Goal: Communication & Community: Share content

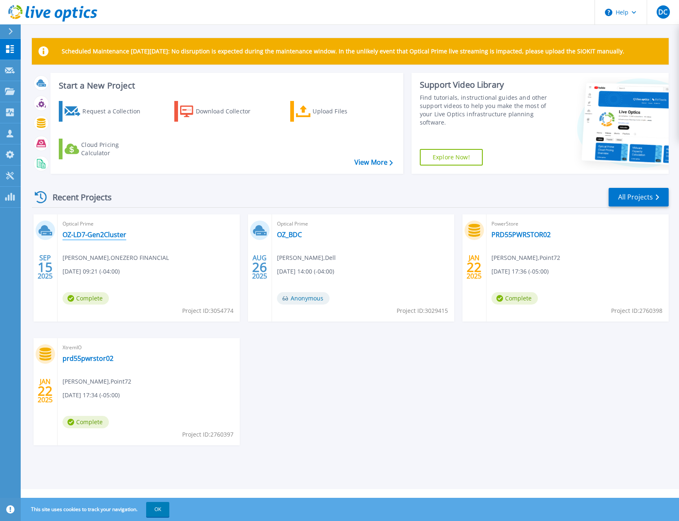
click at [101, 232] on link "OZ-LD7-Gen2Cluster" at bounding box center [95, 235] width 64 height 8
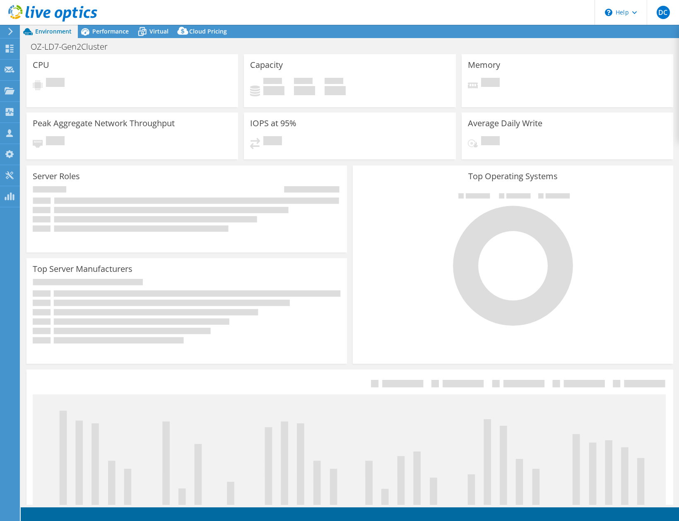
select select "USD"
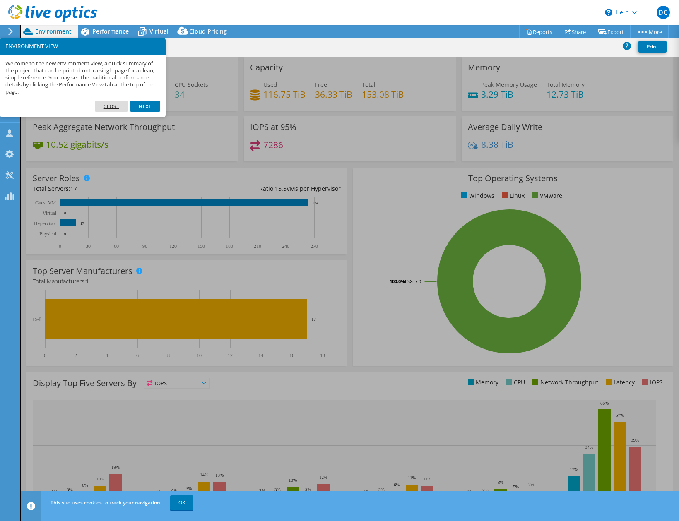
click at [116, 104] on link "Close" at bounding box center [112, 106] width 34 height 11
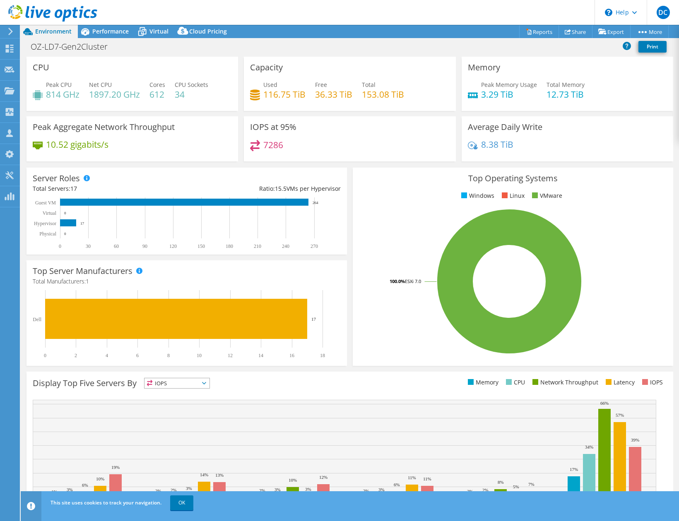
click at [379, 23] on header "DC Channel Partner Duston Carothers [EMAIL_ADDRESS][DOMAIN_NAME] Centurion Tech…" at bounding box center [339, 12] width 679 height 25
click at [569, 28] on link "Share" at bounding box center [576, 31] width 34 height 13
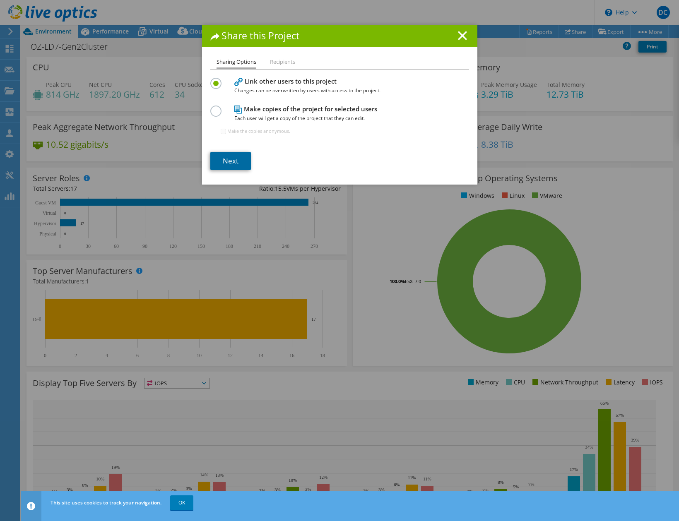
click at [222, 160] on link "Next" at bounding box center [230, 161] width 41 height 18
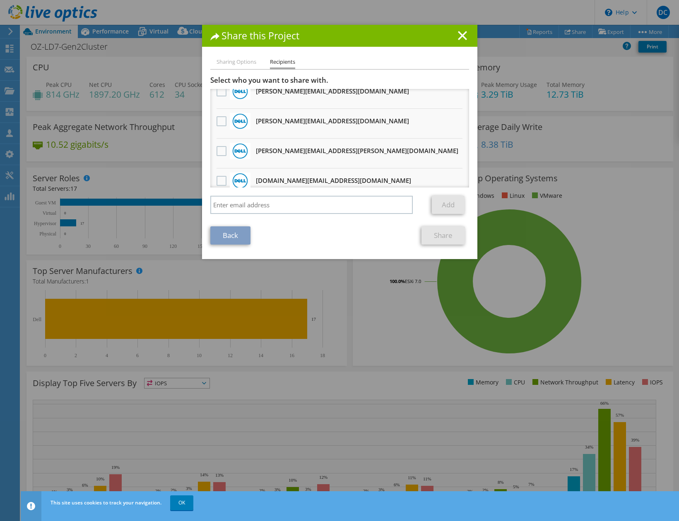
scroll to position [331, 0]
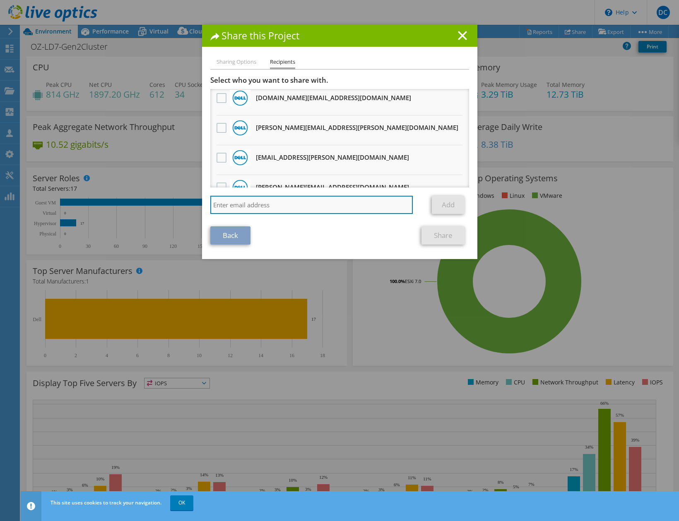
click at [291, 205] on input "search" at bounding box center [311, 205] width 203 height 18
type input "[PERSON_NAME][EMAIL_ADDRESS][DOMAIN_NAME]"
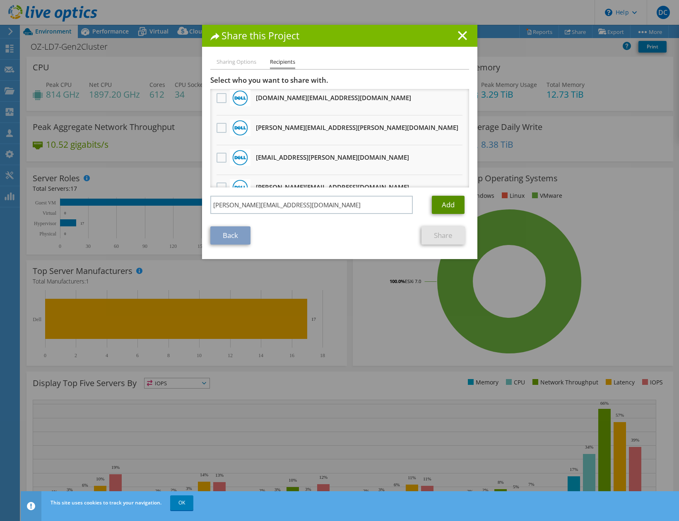
click at [458, 208] on link "Add" at bounding box center [448, 205] width 33 height 18
click at [444, 244] on link "Share" at bounding box center [443, 236] width 43 height 18
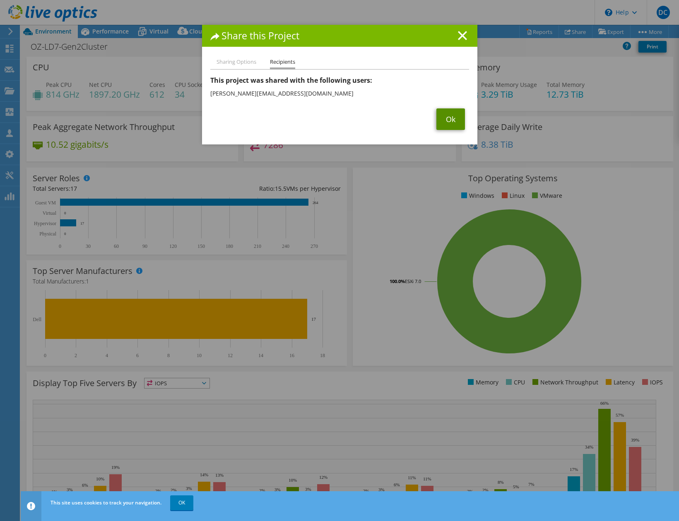
click at [442, 124] on link "Ok" at bounding box center [451, 120] width 29 height 22
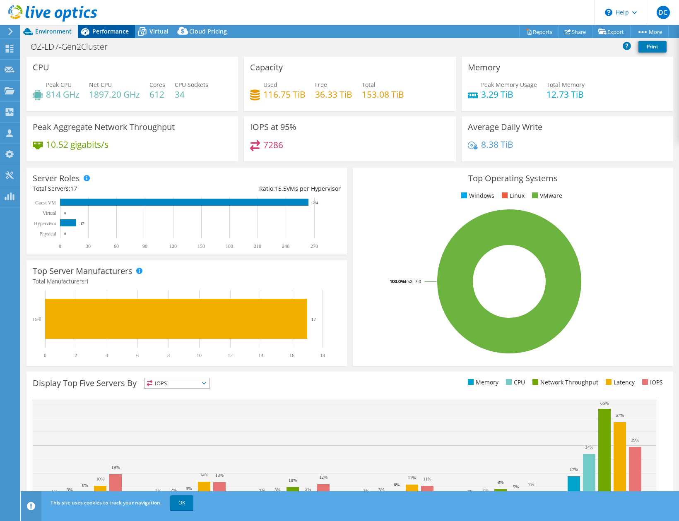
click at [100, 29] on span "Performance" at bounding box center [110, 31] width 36 height 8
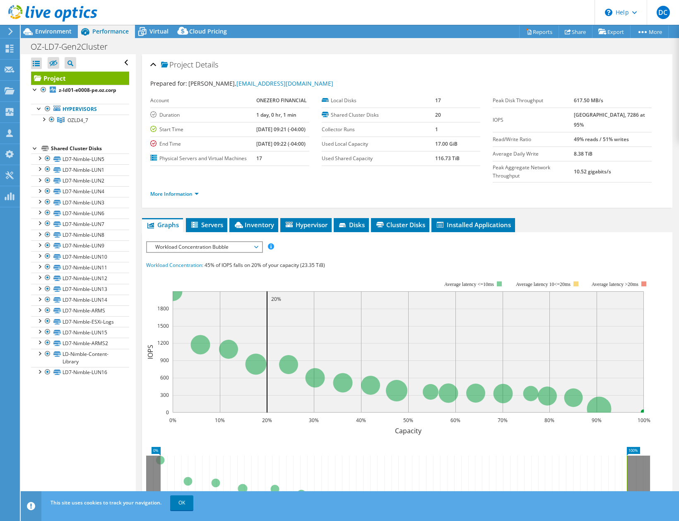
click at [190, 252] on span "Workload Concentration Bubble" at bounding box center [204, 247] width 106 height 10
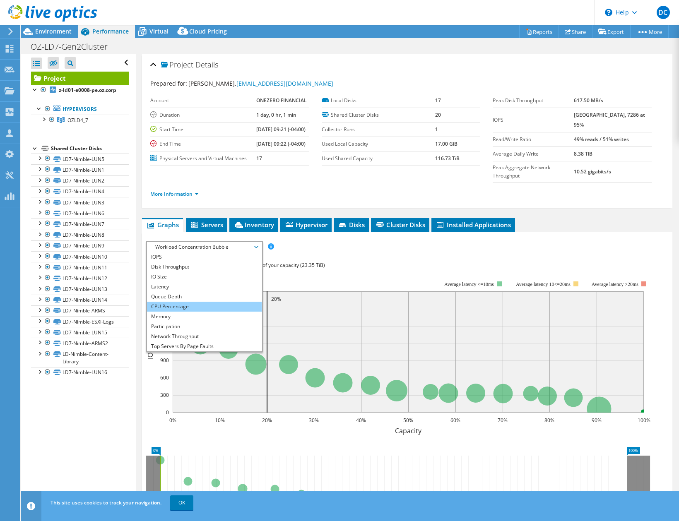
click at [193, 312] on li "CPU Percentage" at bounding box center [204, 307] width 115 height 10
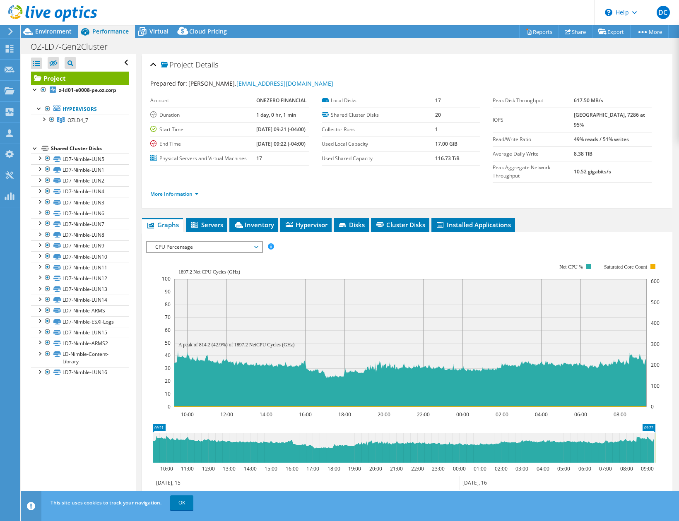
click at [236, 252] on span "CPU Percentage" at bounding box center [204, 247] width 106 height 10
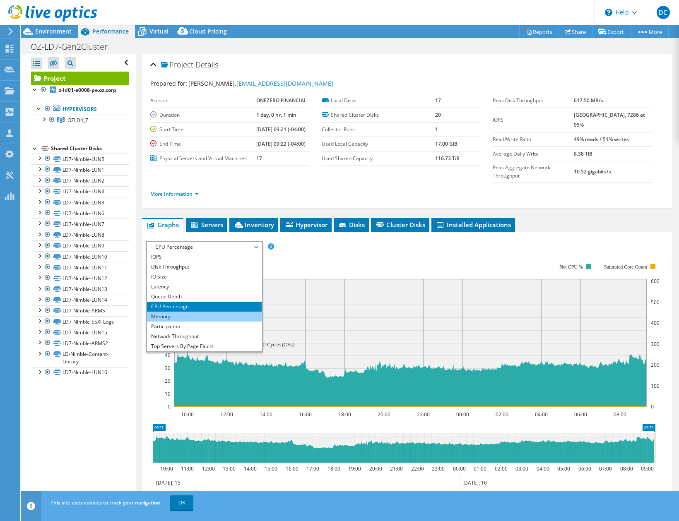
click at [212, 322] on li "Memory" at bounding box center [204, 317] width 115 height 10
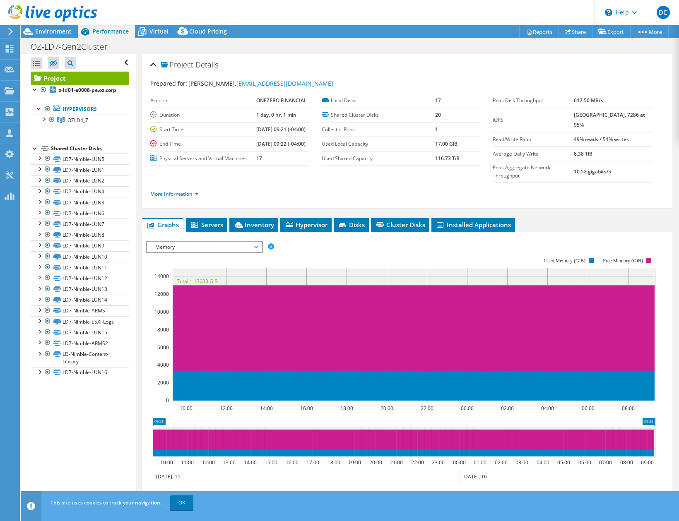
click at [200, 252] on span "Memory" at bounding box center [204, 247] width 106 height 10
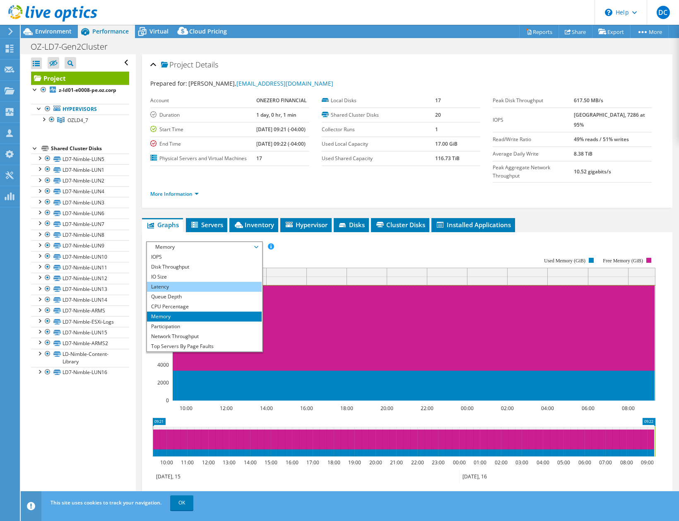
click at [188, 292] on li "Latency" at bounding box center [204, 287] width 115 height 10
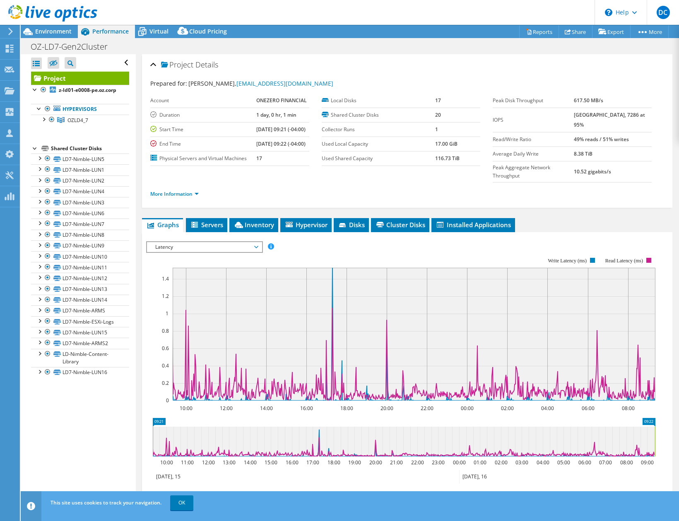
click at [195, 252] on span "Latency" at bounding box center [204, 247] width 106 height 10
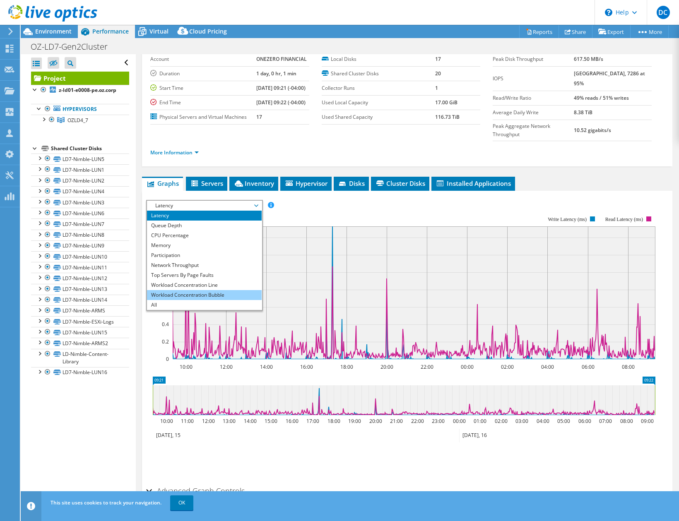
scroll to position [0, 0]
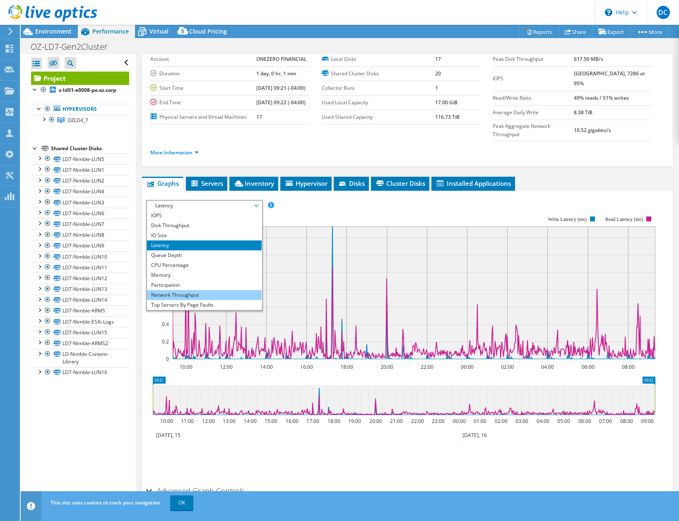
click at [199, 300] on li "Network Throughput" at bounding box center [204, 295] width 115 height 10
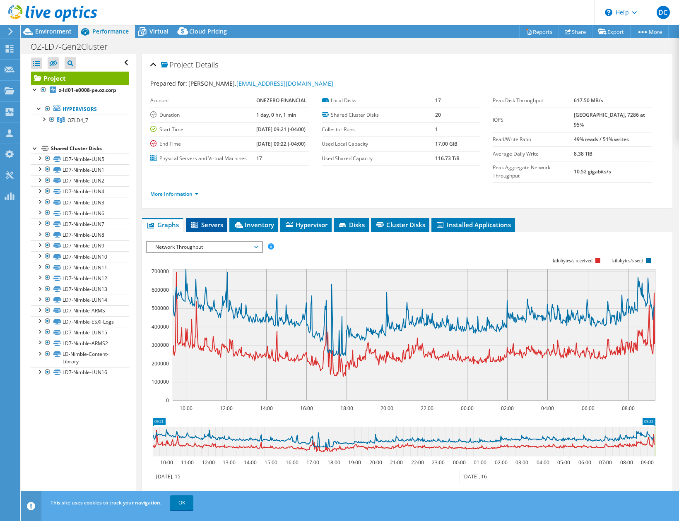
click at [221, 229] on span "Servers" at bounding box center [206, 225] width 33 height 8
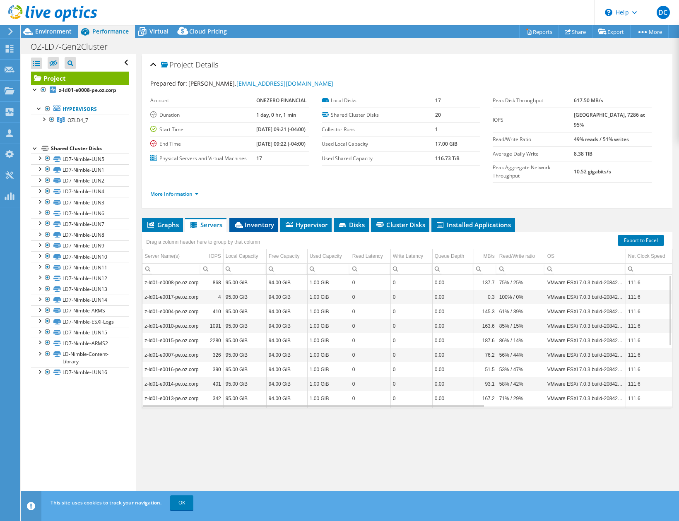
click at [260, 229] on span "Inventory" at bounding box center [254, 225] width 41 height 8
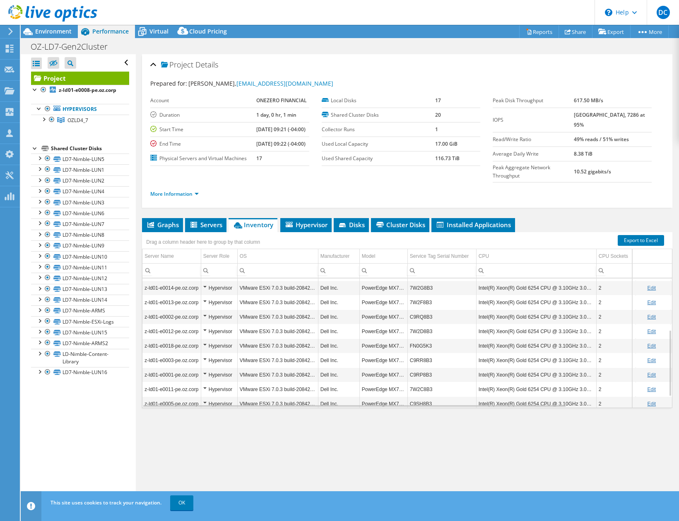
scroll to position [121, 0]
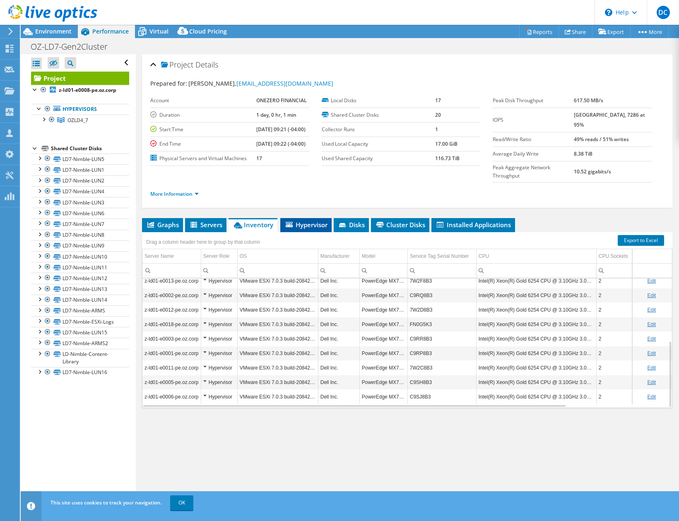
click at [320, 229] on span "Hypervisor" at bounding box center [306, 225] width 43 height 8
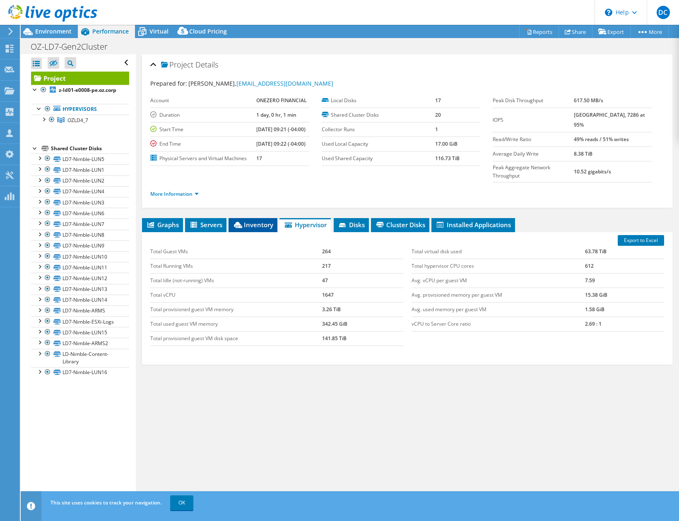
click at [242, 228] on icon at bounding box center [238, 225] width 8 height 6
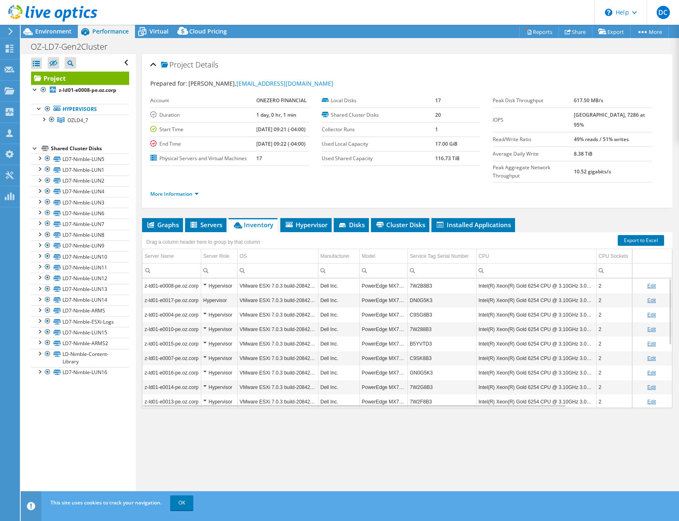
click at [421, 322] on td "C9SG8B3" at bounding box center [442, 315] width 69 height 14
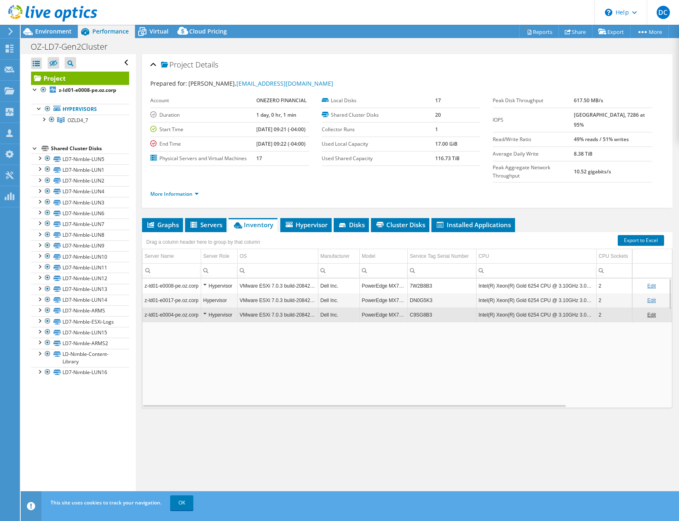
click at [421, 322] on td "C9SG8B3" at bounding box center [442, 315] width 69 height 14
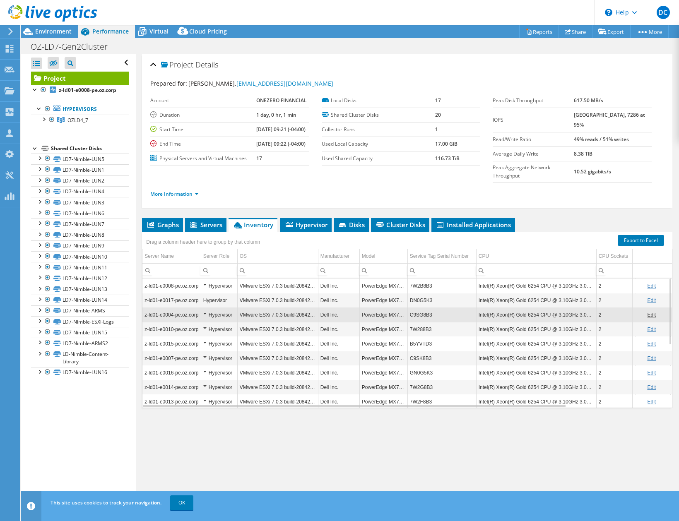
click at [421, 322] on td "C9SG8B3" at bounding box center [442, 315] width 69 height 14
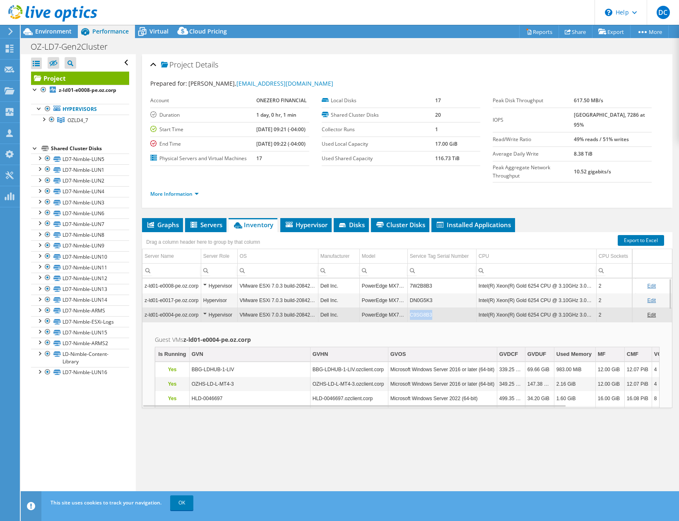
drag, startPoint x: 434, startPoint y: 325, endPoint x: 410, endPoint y: 329, distance: 23.9
click at [410, 322] on td "C9SG8B3" at bounding box center [442, 315] width 69 height 14
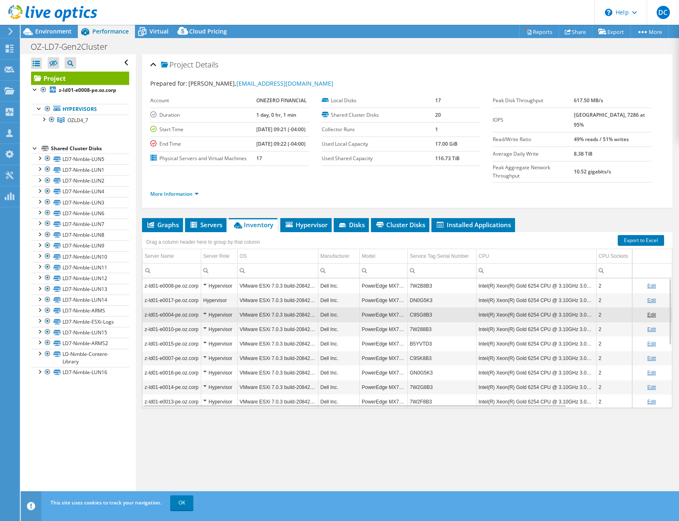
click at [448, 7] on header "DC Channel Partner Duston Carothers [EMAIL_ADDRESS][DOMAIN_NAME] Centurion Tech…" at bounding box center [339, 12] width 679 height 25
click at [170, 232] on li "Graphs" at bounding box center [162, 225] width 41 height 14
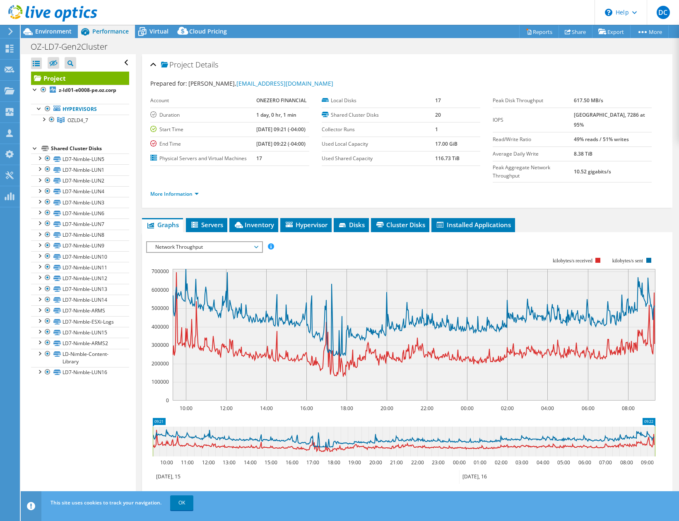
click at [244, 252] on span "Network Throughput" at bounding box center [204, 247] width 106 height 10
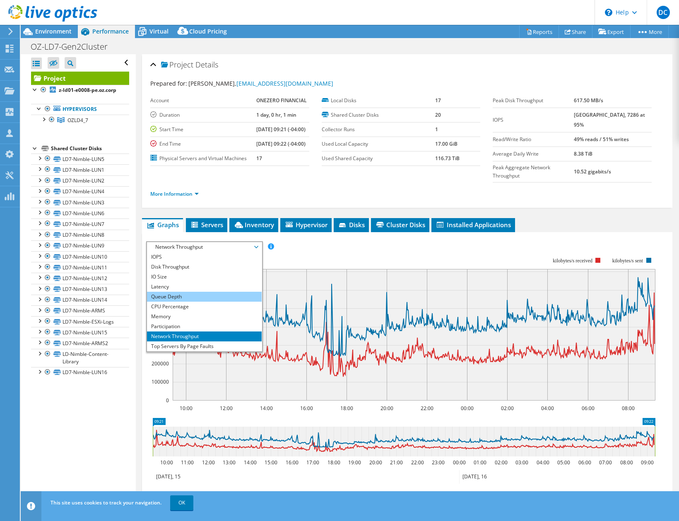
click at [184, 302] on li "Queue Depth" at bounding box center [204, 297] width 115 height 10
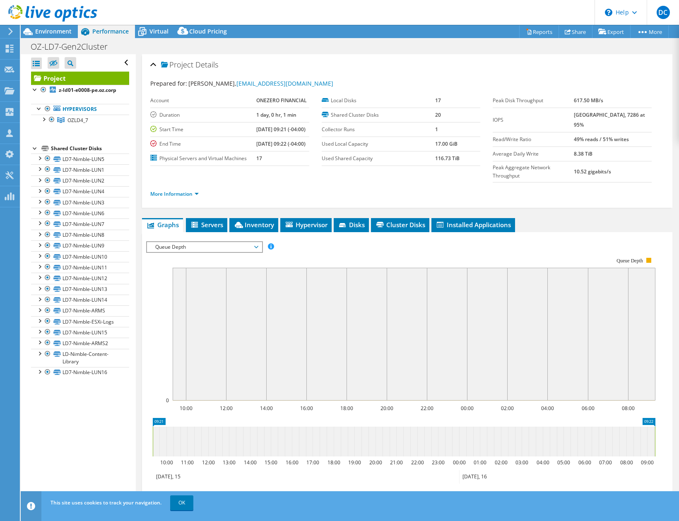
click at [203, 252] on span "Queue Depth" at bounding box center [204, 247] width 106 height 10
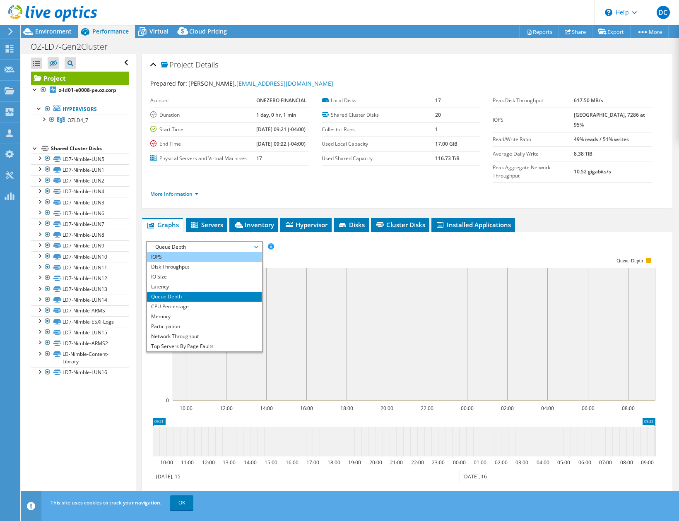
click at [185, 262] on li "IOPS" at bounding box center [204, 257] width 115 height 10
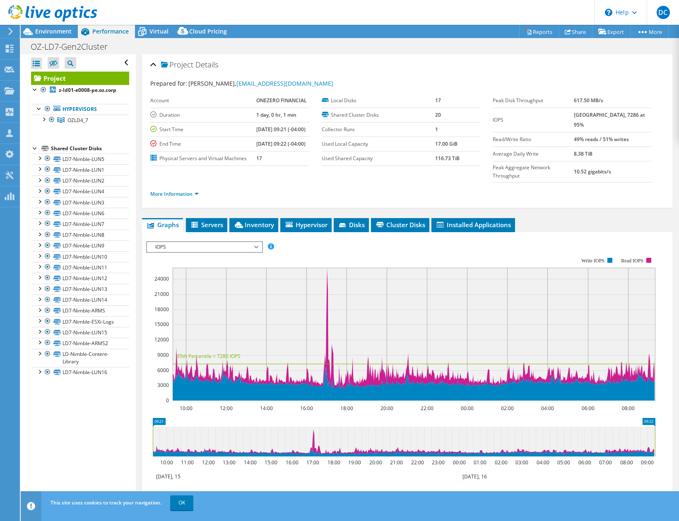
click at [215, 252] on span "IOPS" at bounding box center [204, 247] width 106 height 10
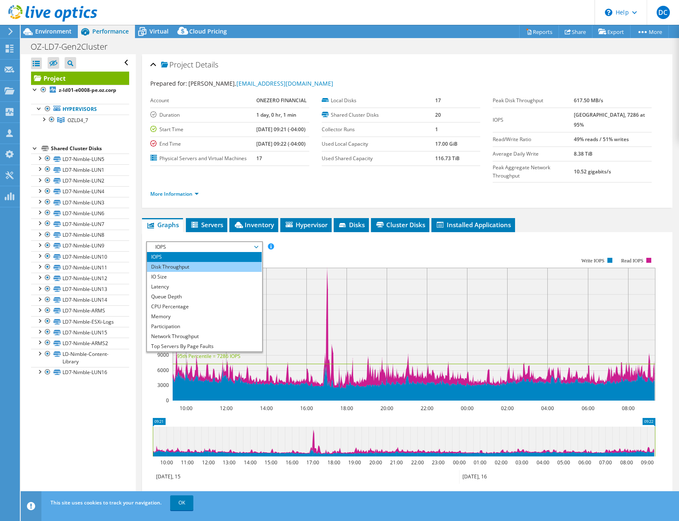
click at [225, 272] on li "Disk Throughput" at bounding box center [204, 267] width 115 height 10
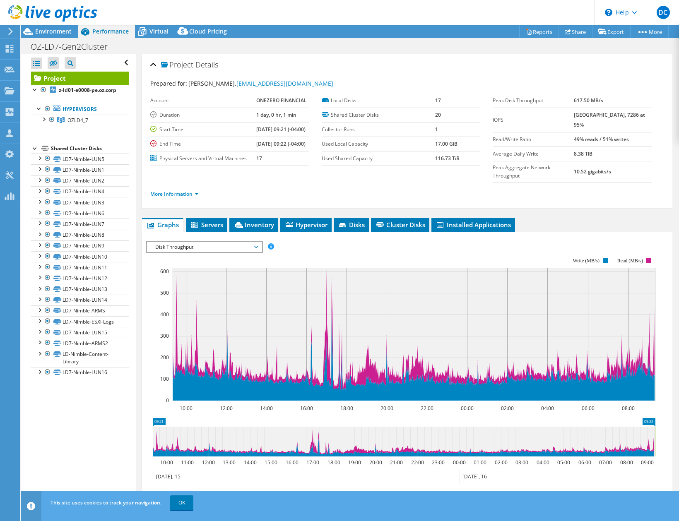
click at [251, 252] on span "Disk Throughput" at bounding box center [204, 247] width 106 height 10
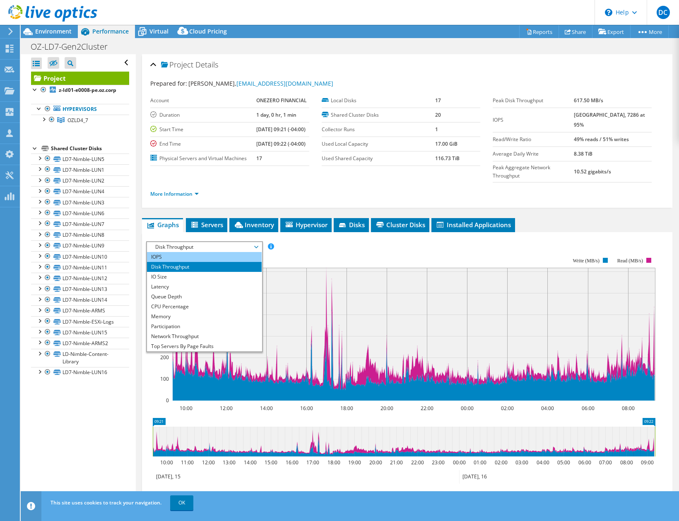
click at [236, 262] on li "IOPS" at bounding box center [204, 257] width 115 height 10
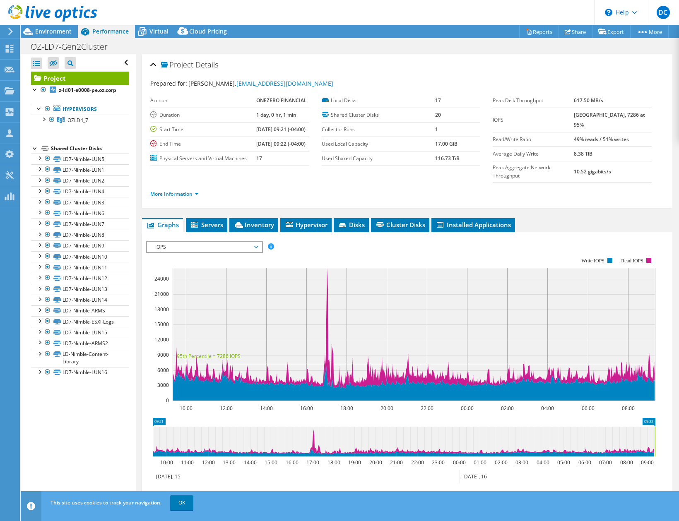
click at [243, 252] on span "IOPS" at bounding box center [204, 247] width 106 height 10
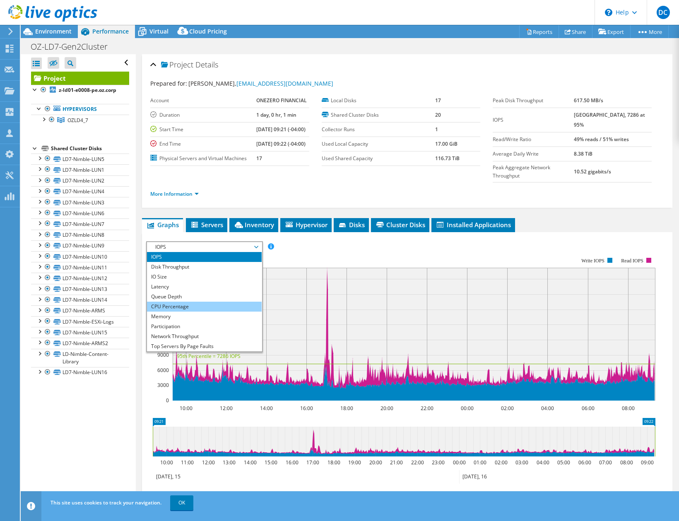
click at [217, 312] on li "CPU Percentage" at bounding box center [204, 307] width 115 height 10
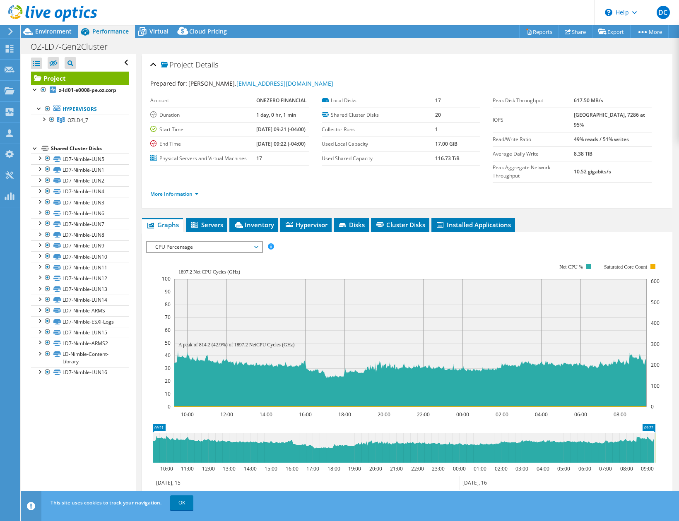
click at [243, 252] on span "CPU Percentage" at bounding box center [204, 247] width 106 height 10
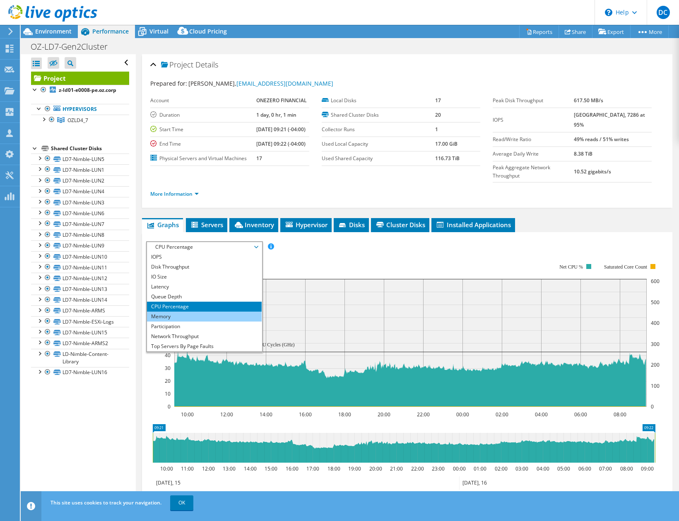
click at [217, 322] on li "Memory" at bounding box center [204, 317] width 115 height 10
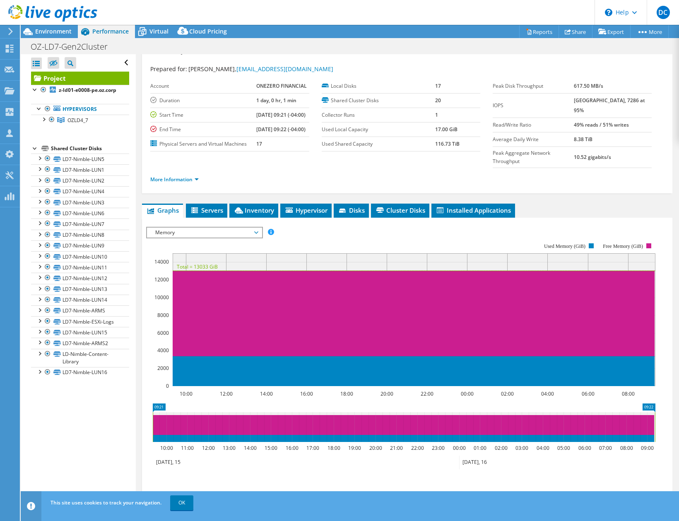
scroll to position [0, 0]
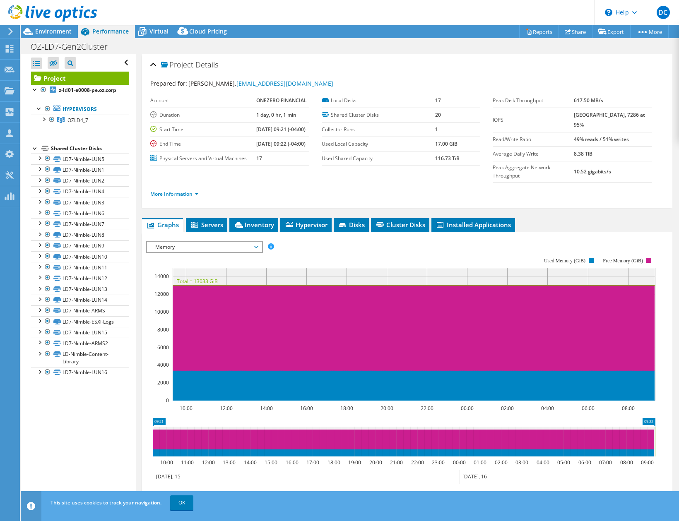
click at [244, 252] on span "Memory" at bounding box center [204, 247] width 106 height 10
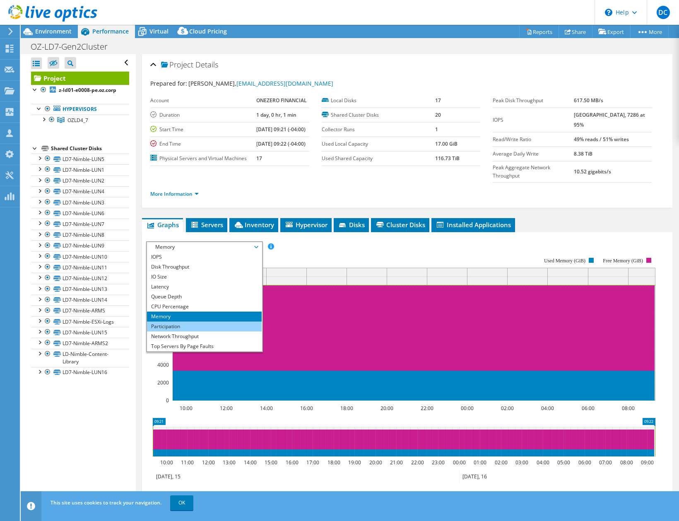
click at [201, 332] on li "Participation" at bounding box center [204, 327] width 115 height 10
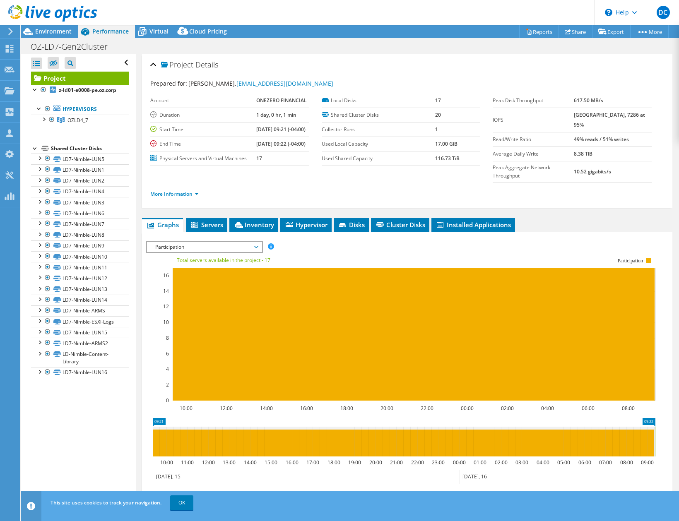
click at [219, 252] on span "Participation" at bounding box center [204, 247] width 106 height 10
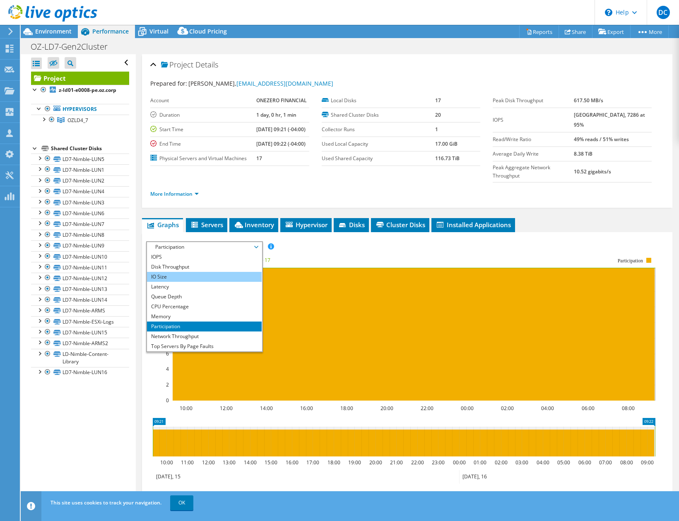
click at [228, 282] on li "IO Size" at bounding box center [204, 277] width 115 height 10
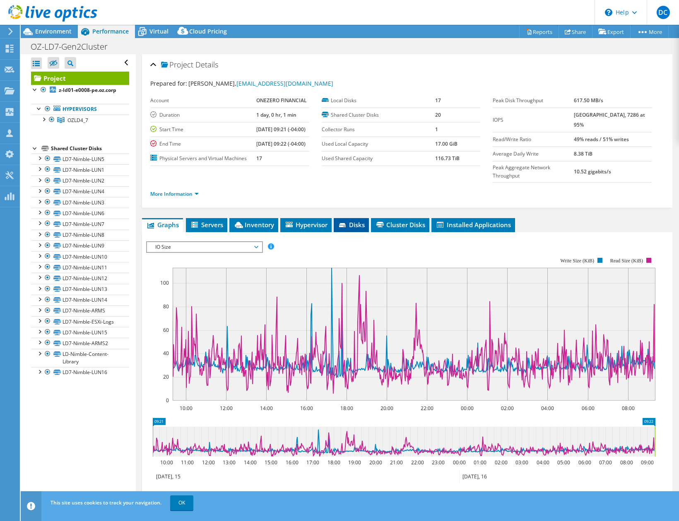
click at [353, 229] on span "Disks" at bounding box center [351, 225] width 27 height 8
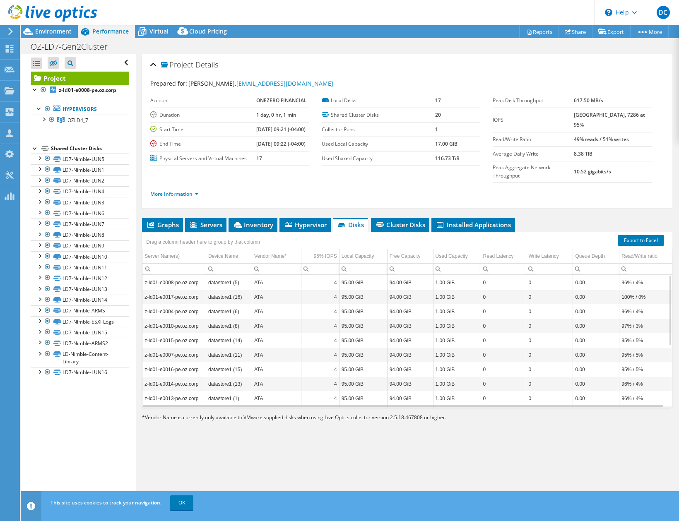
click at [427, 460] on div "Project Details Prepared for: [PERSON_NAME], [EMAIL_ADDRESS][DOMAIN_NAME] Accou…" at bounding box center [407, 279] width 543 height 451
click at [179, 502] on link "OK" at bounding box center [181, 503] width 23 height 15
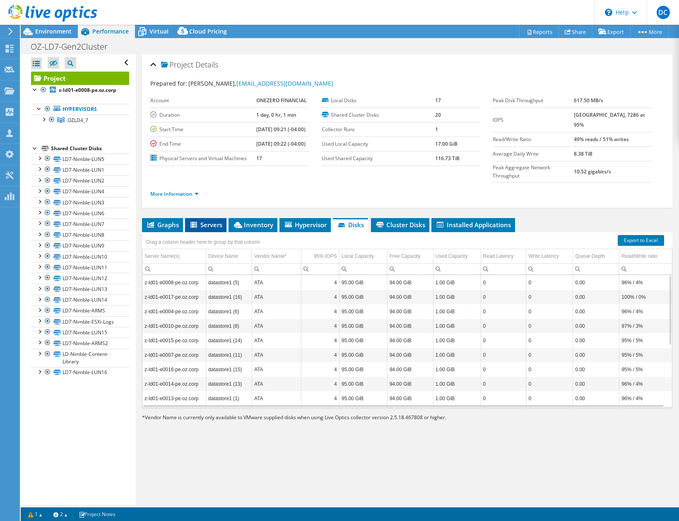
click at [206, 229] on span "Servers" at bounding box center [205, 225] width 33 height 8
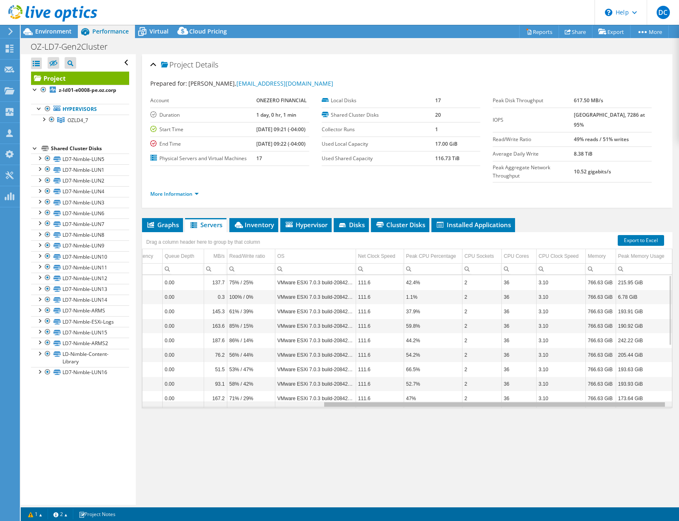
drag, startPoint x: 465, startPoint y: 415, endPoint x: 705, endPoint y: 423, distance: 240.8
click at [679, 423] on html "DC Channel Partner Duston Carothers [EMAIL_ADDRESS][DOMAIN_NAME] Centurion Tech…" at bounding box center [339, 260] width 679 height 521
click at [629, 199] on ul "More Information" at bounding box center [407, 193] width 514 height 11
click at [381, 55] on div "Project Details Prepared for: [PERSON_NAME], [EMAIL_ADDRESS][DOMAIN_NAME] Accou…" at bounding box center [407, 131] width 531 height 154
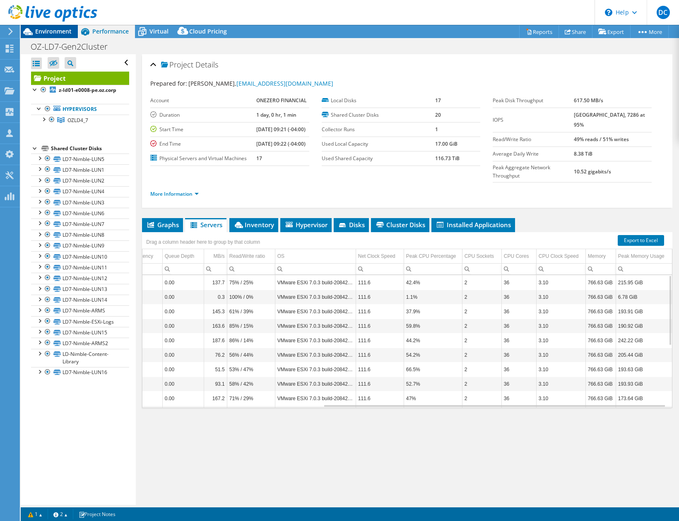
click at [52, 27] on div at bounding box center [48, 14] width 97 height 28
click at [54, 31] on span "Environment" at bounding box center [53, 31] width 36 height 8
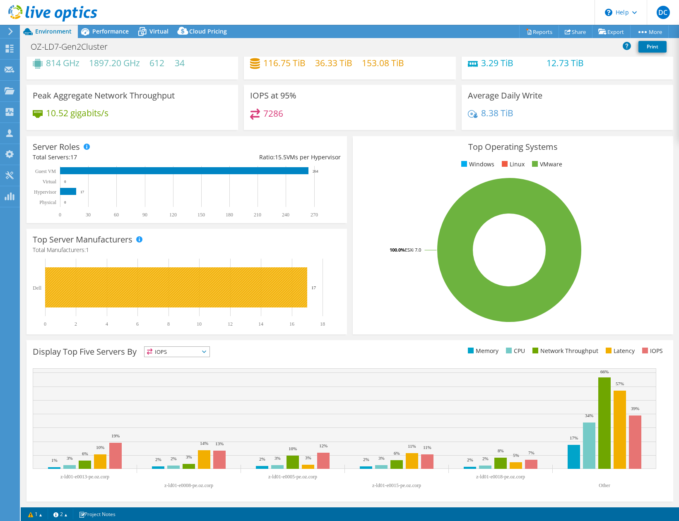
scroll to position [0, 0]
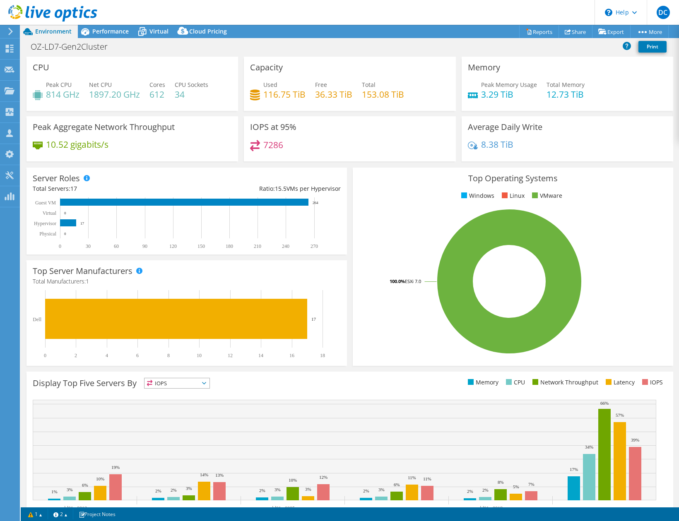
click at [456, 14] on header "DC Channel Partner Duston Carothers [EMAIL_ADDRESS][DOMAIN_NAME] Centurion Tech…" at bounding box center [339, 12] width 679 height 25
